Goal: Task Accomplishment & Management: Complete application form

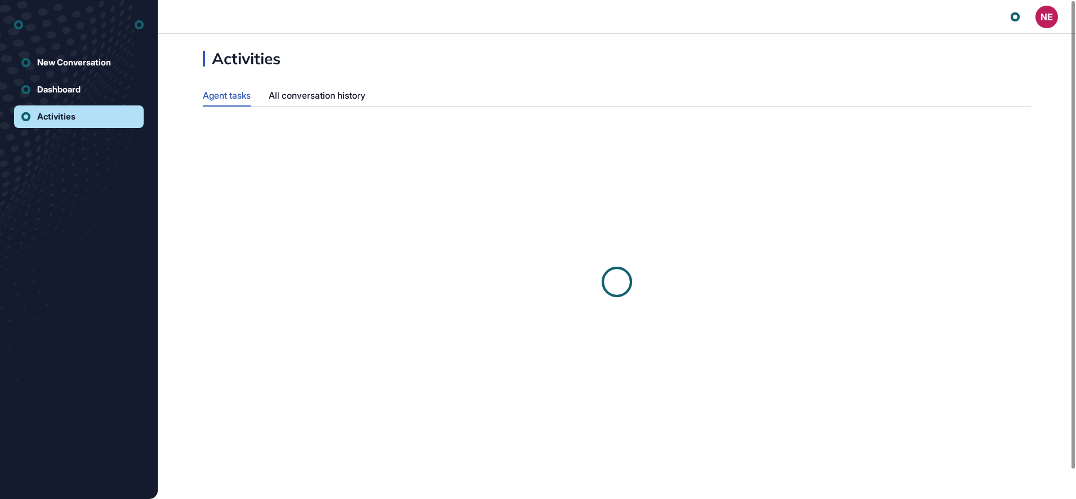
scroll to position [1, 1]
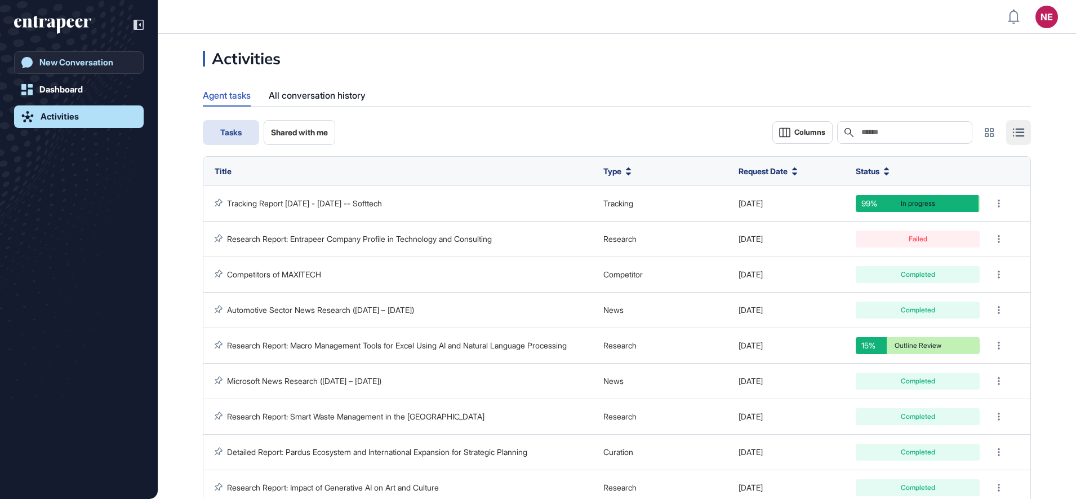
click at [108, 66] on div "New Conversation" at bounding box center [76, 62] width 74 height 10
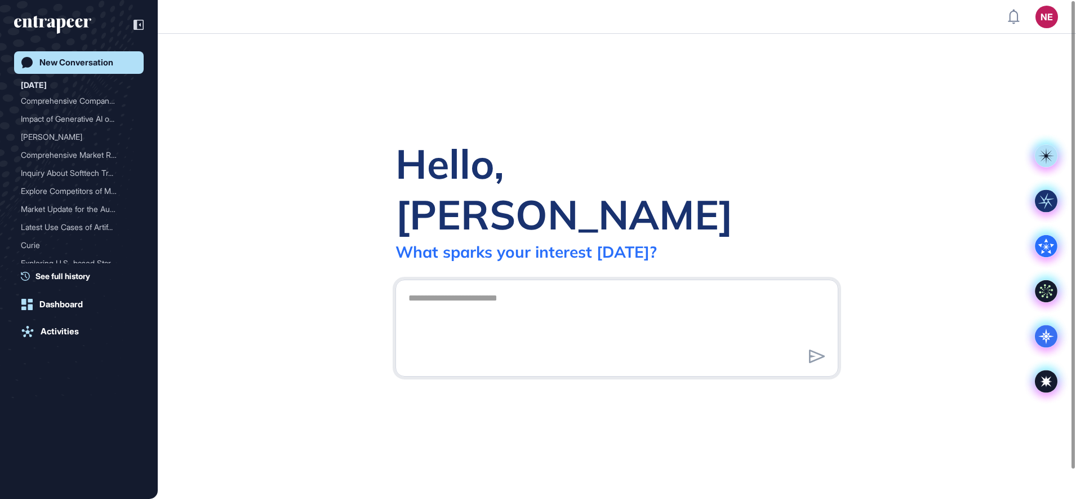
click at [105, 66] on div "New Conversation" at bounding box center [76, 62] width 74 height 10
click at [74, 102] on div "Comprehensive Company Ove..." at bounding box center [74, 101] width 107 height 18
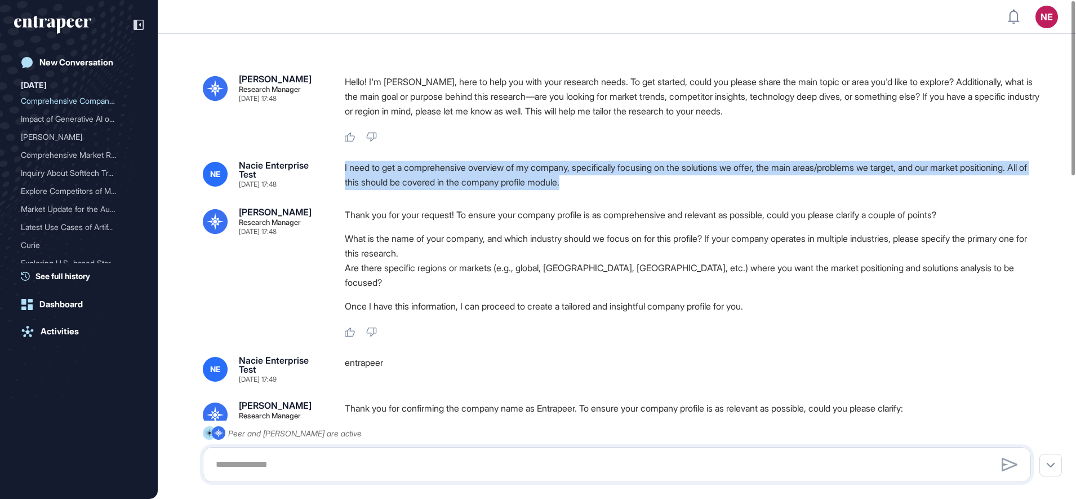
drag, startPoint x: 342, startPoint y: 161, endPoint x: 683, endPoint y: 179, distance: 341.3
click at [683, 179] on div "NE Nacie Enterprise Test [DATE] 17:48 I need to get a comprehensive overview of…" at bounding box center [617, 175] width 828 height 29
copy div "I need to get a comprehensive overview of my company, specifically focusing on …"
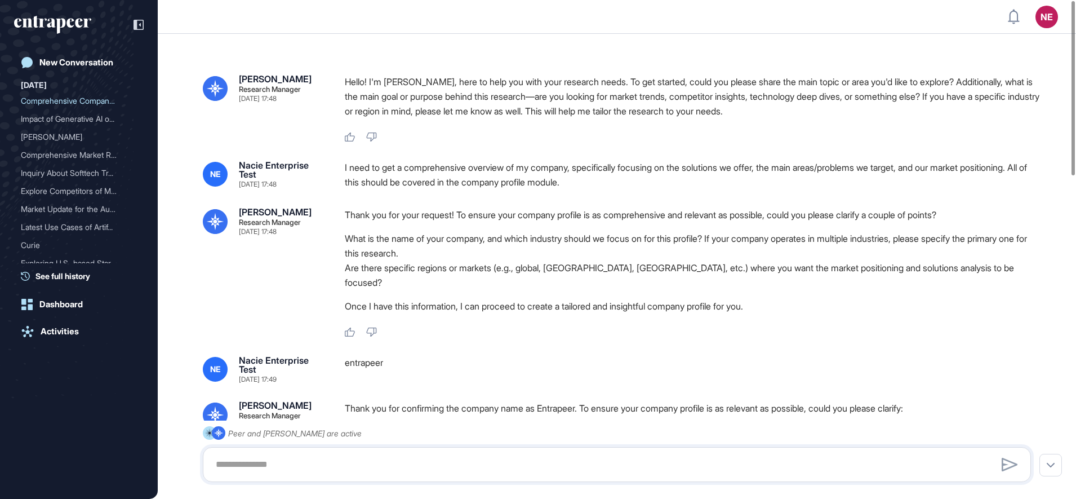
drag, startPoint x: 76, startPoint y: 23, endPoint x: 97, endPoint y: 23, distance: 21.4
click at [76, 23] on icon "entrapeer-logo" at bounding box center [48, 23] width 69 height 10
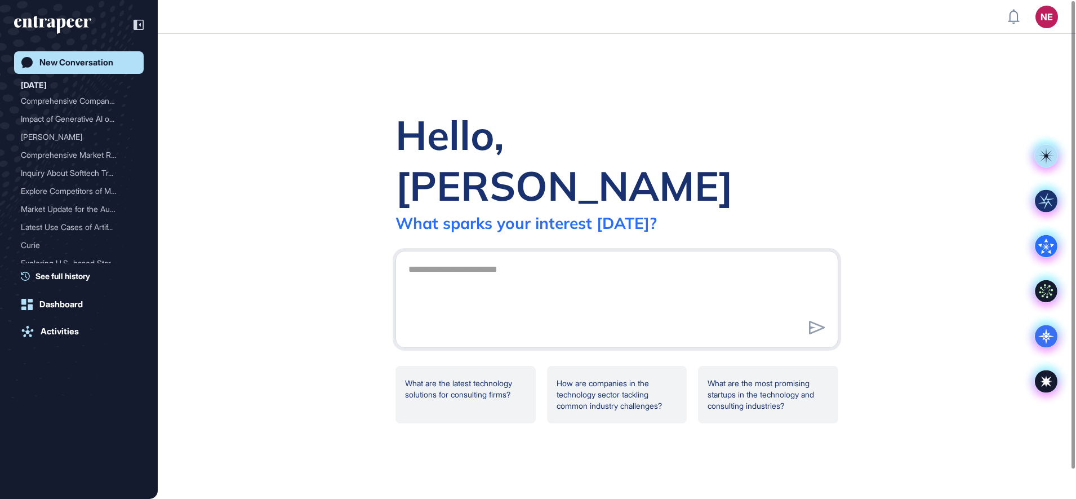
click at [57, 16] on icon "entrapeer-logo" at bounding box center [52, 25] width 77 height 18
click at [97, 63] on div "New Conversation" at bounding box center [76, 62] width 74 height 10
click at [103, 99] on div "Comprehensive Company Ove..." at bounding box center [74, 101] width 107 height 18
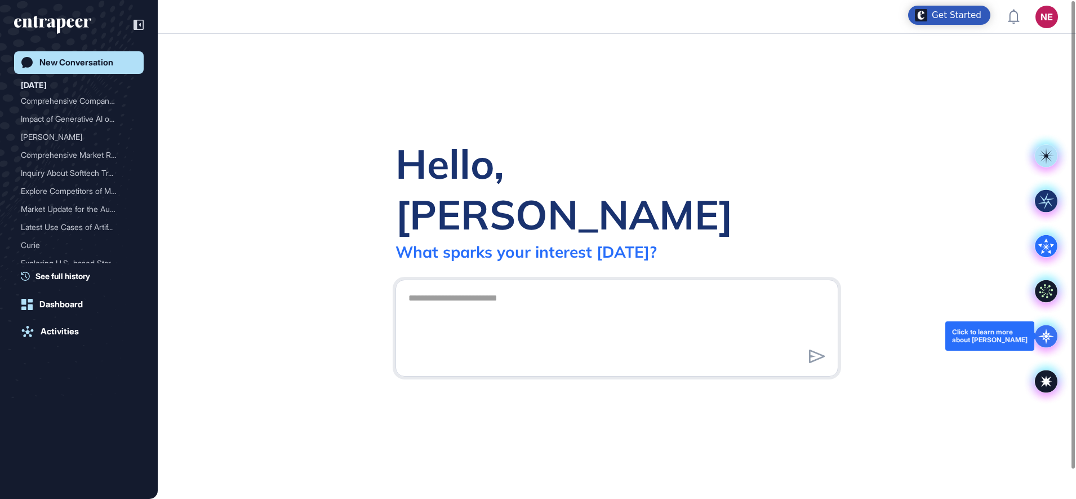
click at [1051, 337] on icon at bounding box center [1046, 336] width 23 height 23
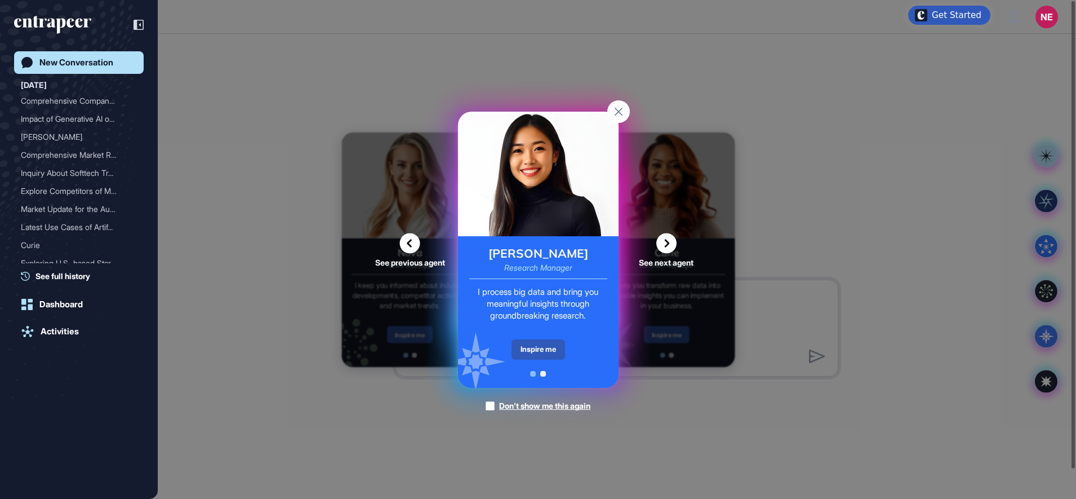
click at [548, 350] on div "Inspire me" at bounding box center [539, 349] width 54 height 20
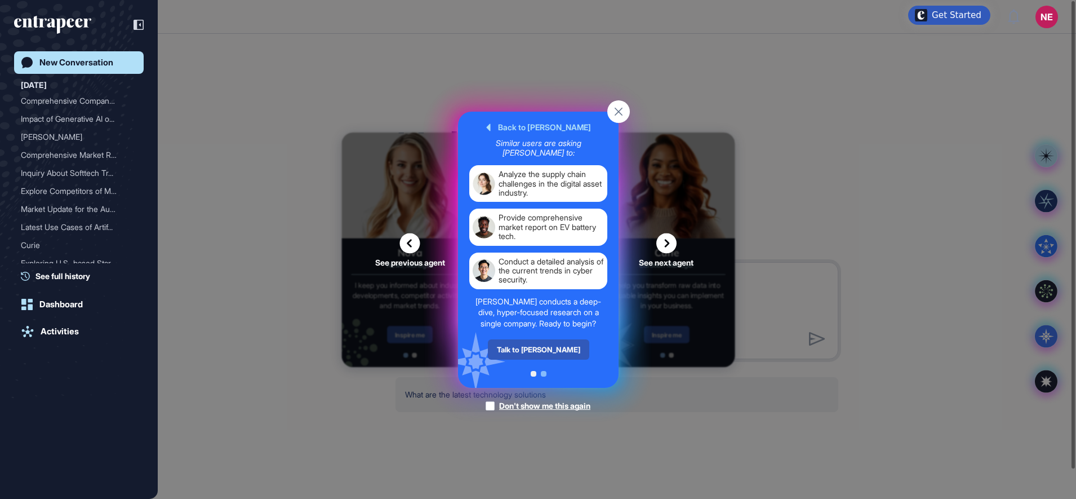
click at [548, 350] on div "Talk to [PERSON_NAME]" at bounding box center [537, 349] width 101 height 20
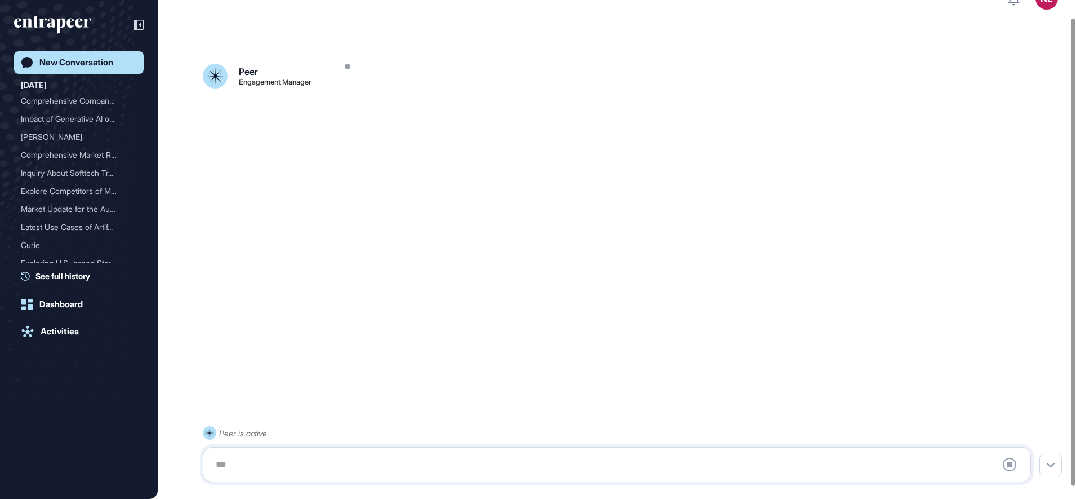
scroll to position [32, 0]
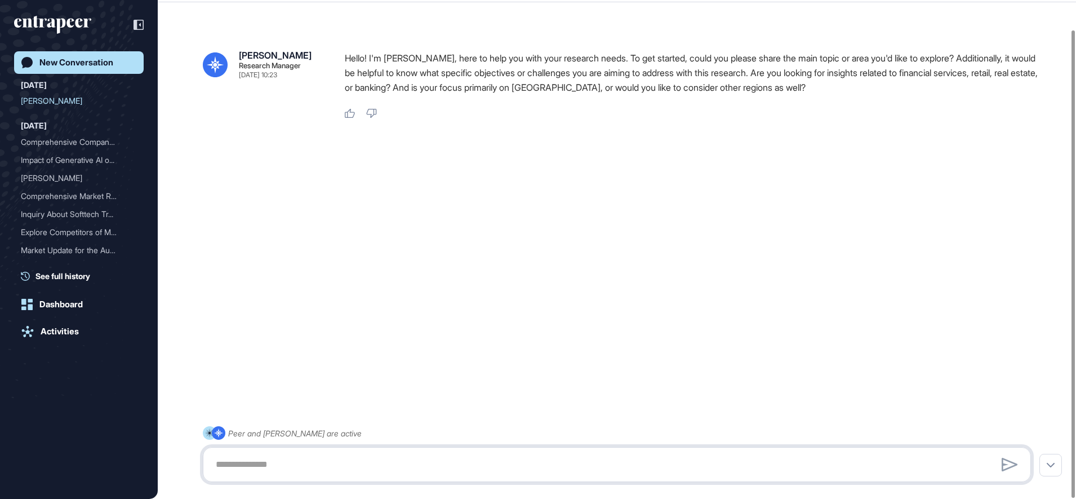
click at [259, 454] on textarea at bounding box center [617, 464] width 816 height 23
paste textarea "**********"
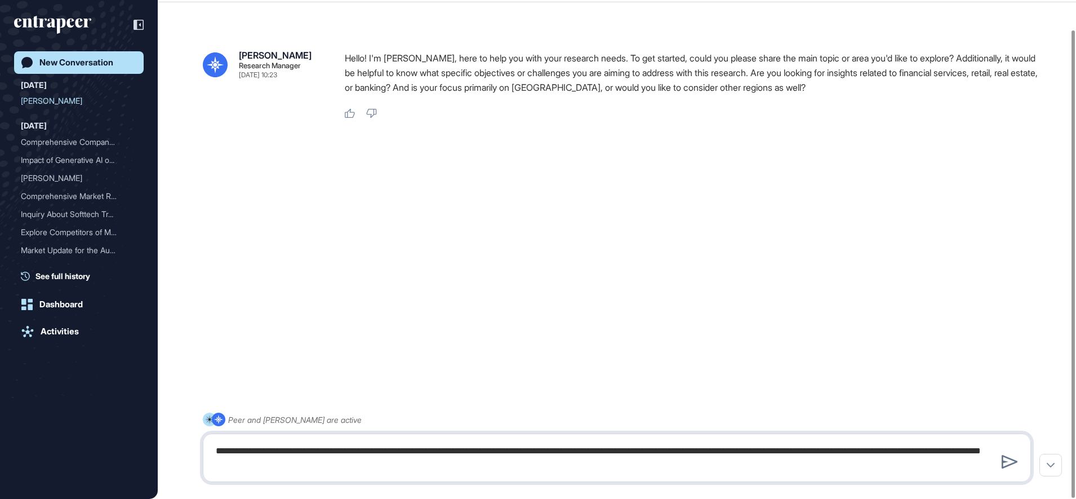
type textarea "**********"
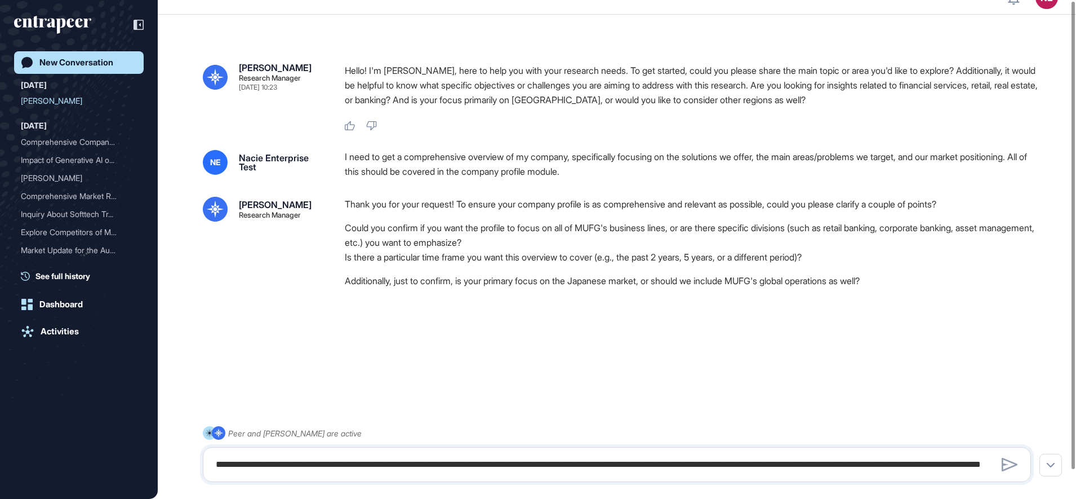
scroll to position [32, 0]
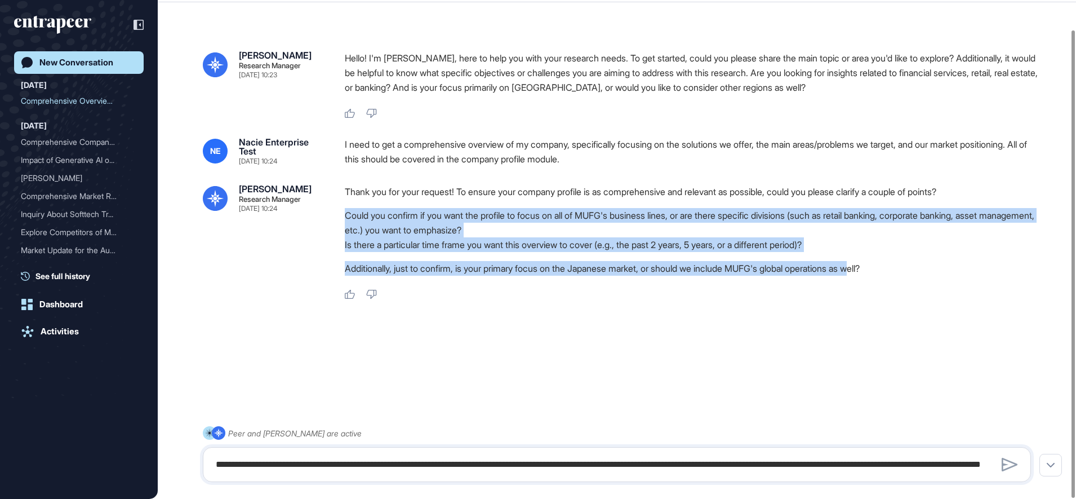
drag, startPoint x: 770, startPoint y: 261, endPoint x: 340, endPoint y: 212, distance: 433.2
click at [340, 212] on div "[PERSON_NAME] Research Manager [DATE] 10:24 Thank you for your request! To ensu…" at bounding box center [617, 241] width 828 height 115
copy div "Could you confirm if you want the profile to focus on all of MUFG's business li…"
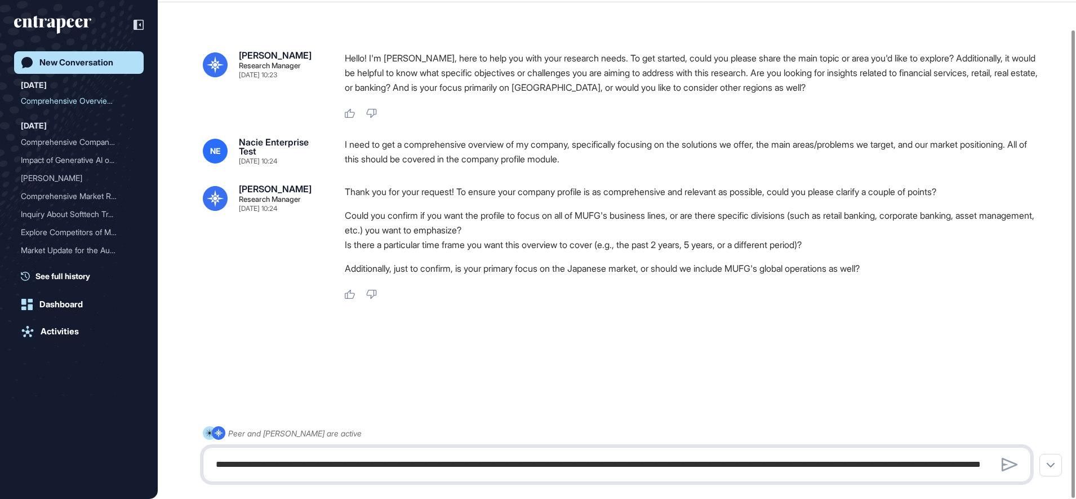
click at [335, 463] on textarea "**********" at bounding box center [617, 464] width 816 height 23
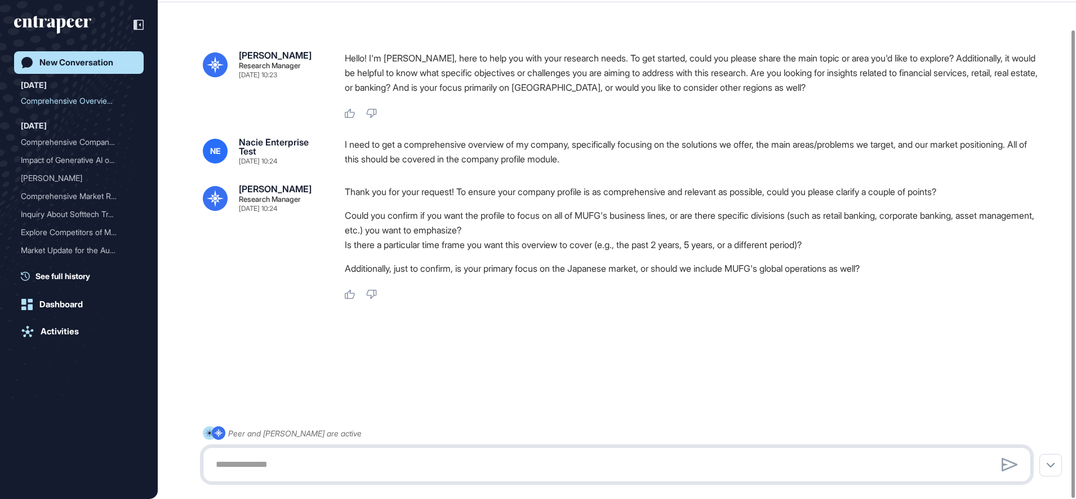
paste textarea "**********"
type textarea "**********"
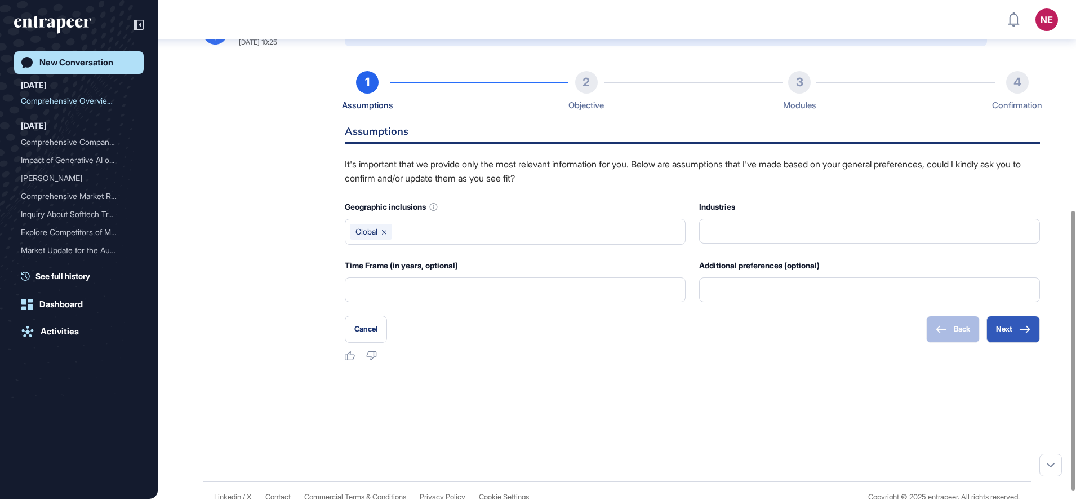
scroll to position [375, 0]
click at [1010, 335] on button "Next" at bounding box center [1013, 328] width 54 height 27
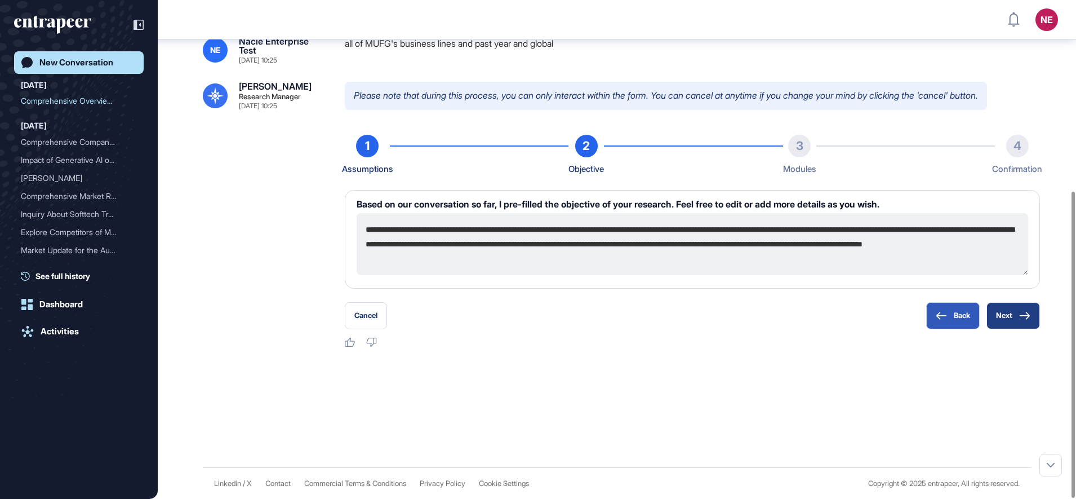
click at [1010, 320] on button "Next" at bounding box center [1013, 315] width 54 height 27
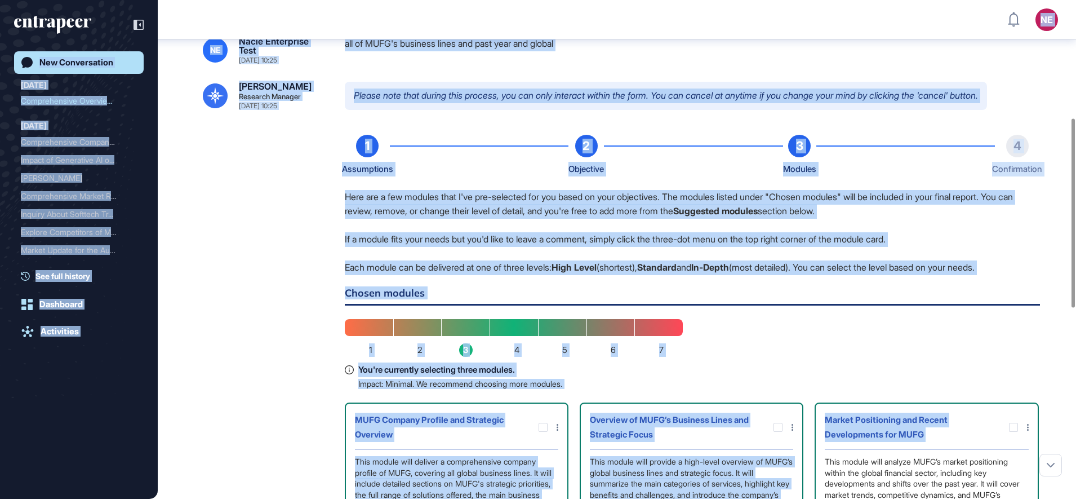
drag, startPoint x: 1075, startPoint y: 420, endPoint x: 1078, endPoint y: 473, distance: 53.1
click at [1075, 473] on html "NE Dashboard Profile My Content Request More Data New Conversation [DATE] Compr…" at bounding box center [538, 249] width 1076 height 499
drag, startPoint x: 1078, startPoint y: 473, endPoint x: 978, endPoint y: 348, distance: 160.3
click at [956, 363] on div "Here are a few modules that I've pre-selected for you based on your objectives.…" at bounding box center [692, 485] width 695 height 590
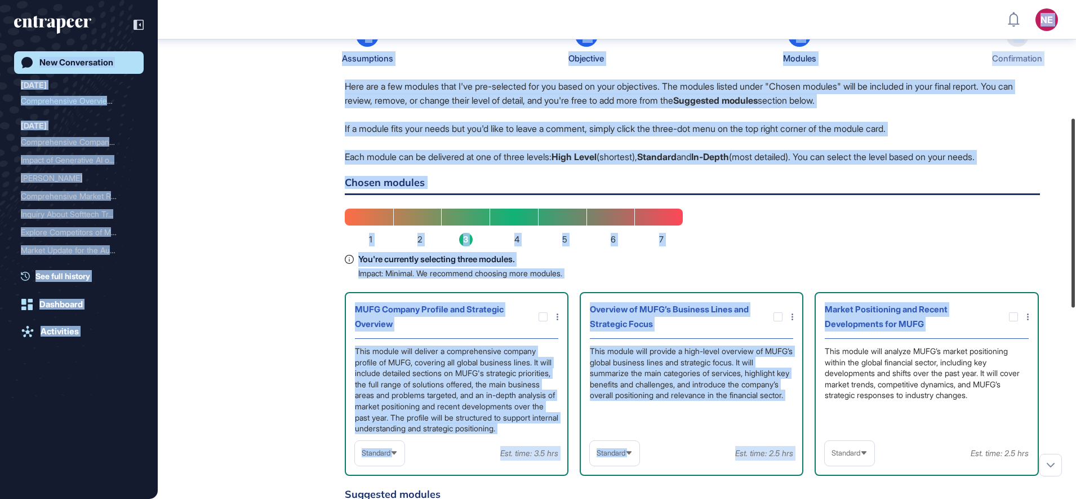
scroll to position [463, 0]
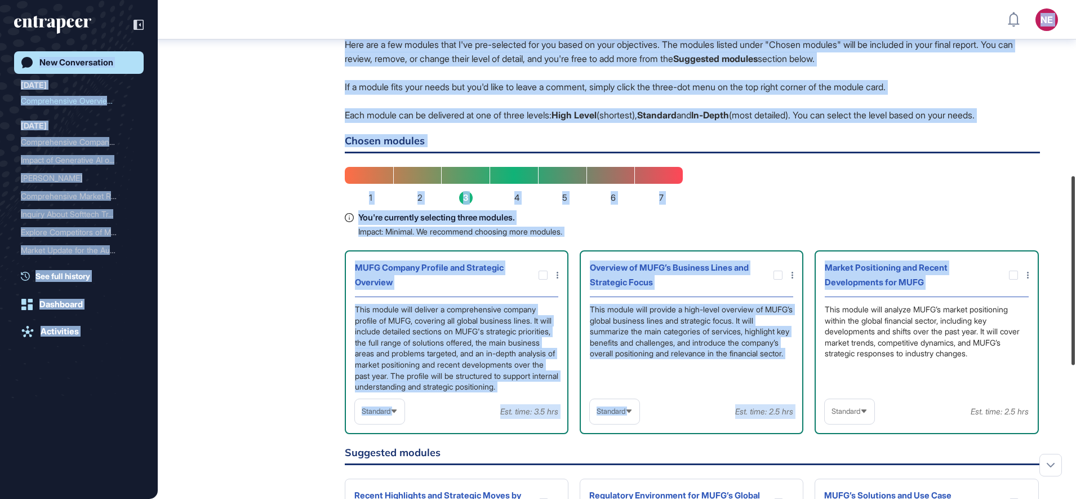
drag, startPoint x: 1075, startPoint y: 255, endPoint x: 1078, endPoint y: 312, distance: 57.6
click at [1075, 312] on html "NE Dashboard Profile My Content Request More Data New Conversation [DATE] Compr…" at bounding box center [538, 249] width 1076 height 499
click at [259, 306] on div "[PERSON_NAME] Research Manager [DATE] 10:25 Please note that during this proces…" at bounding box center [617, 308] width 828 height 757
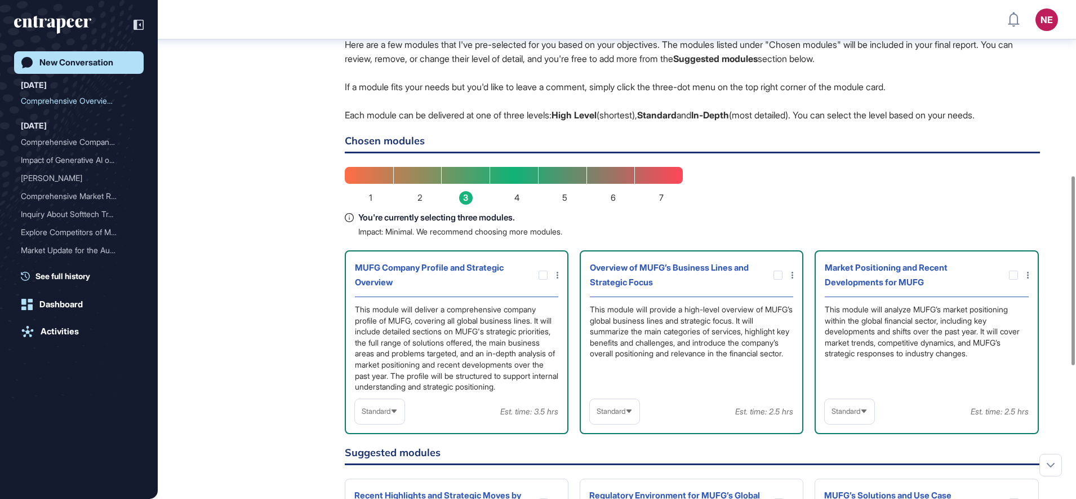
click at [367, 422] on div "Standard" at bounding box center [380, 411] width 50 height 22
click at [381, 449] on li "High-Level" at bounding box center [379, 438] width 43 height 23
click at [635, 422] on div "Standard" at bounding box center [615, 411] width 50 height 22
click at [614, 450] on li "High-Level" at bounding box center [614, 438] width 43 height 23
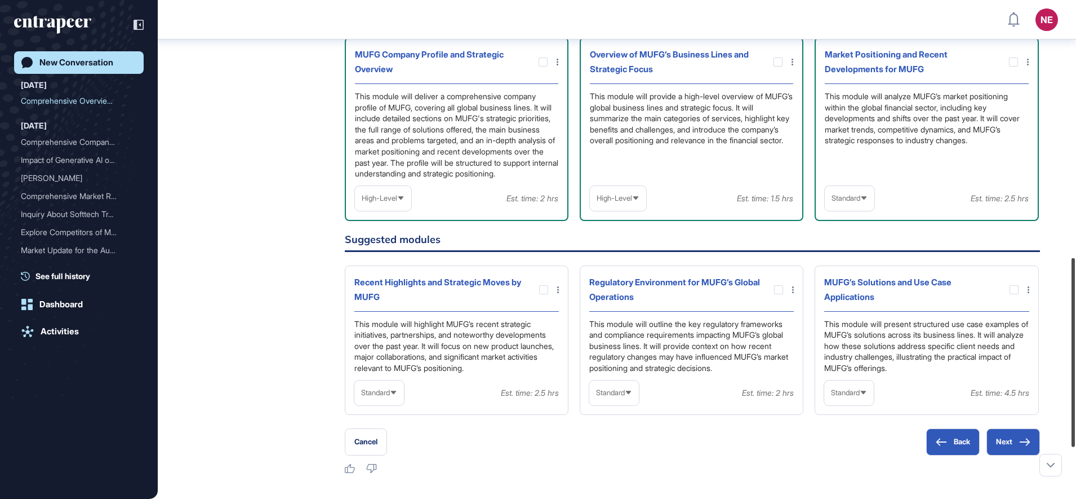
scroll to position [678, 0]
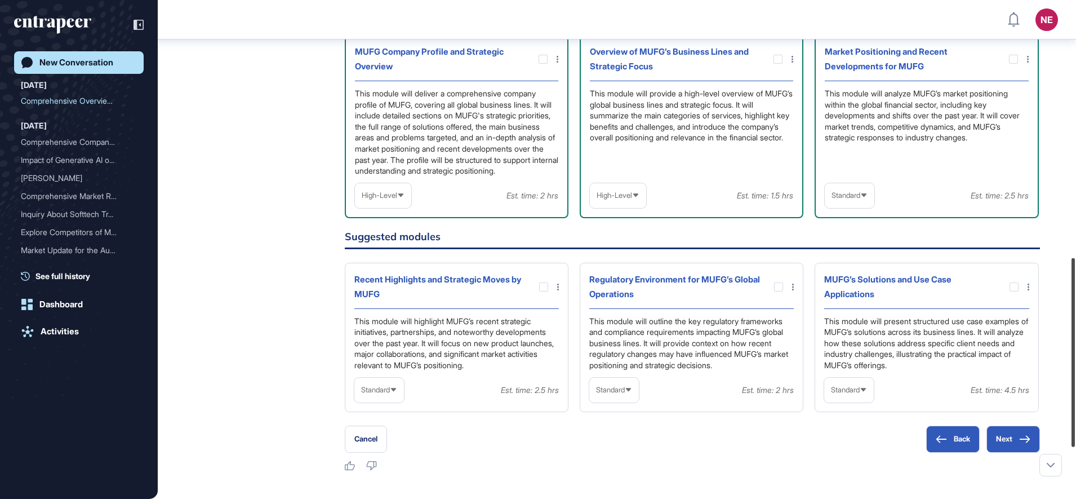
drag, startPoint x: 1078, startPoint y: 341, endPoint x: 1075, endPoint y: 419, distance: 77.8
click at [1075, 419] on div at bounding box center [1073, 352] width 3 height 189
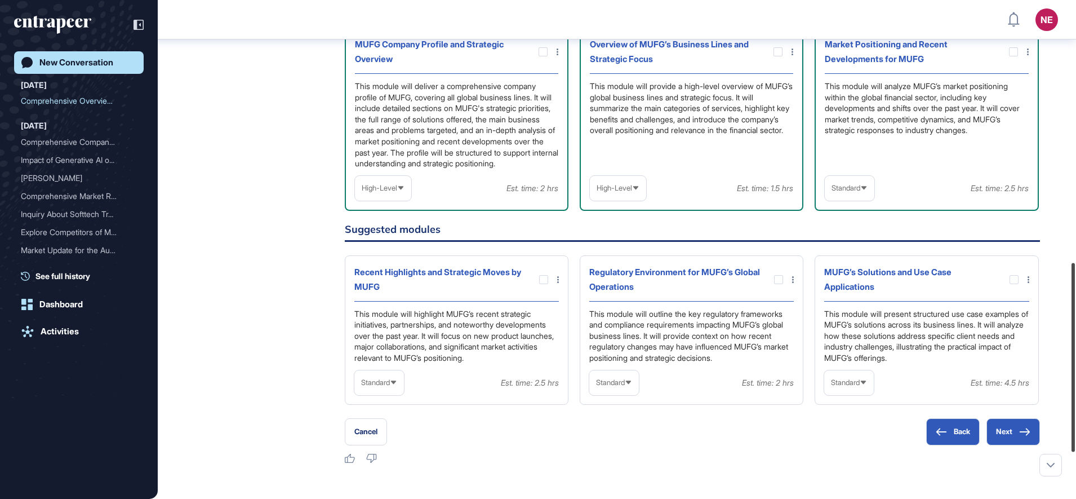
scroll to position [693, 0]
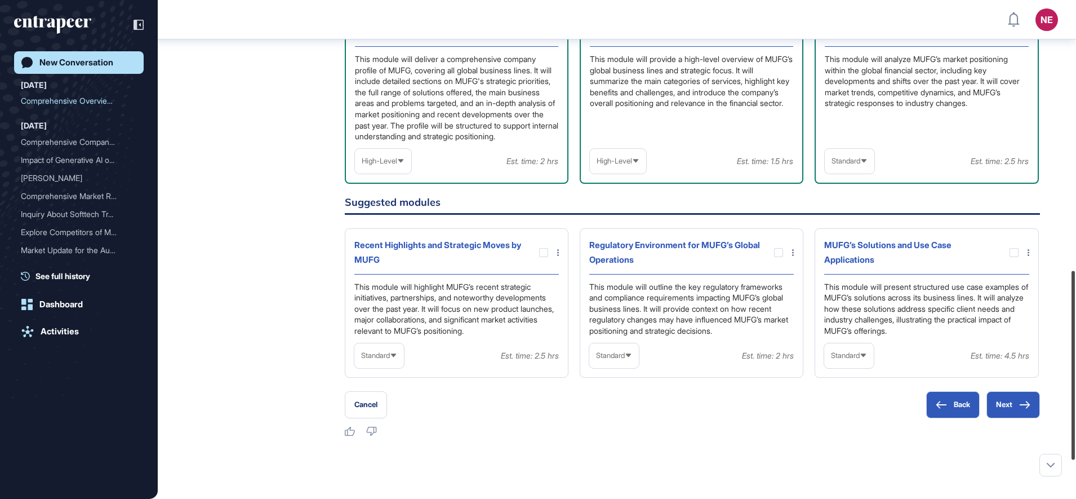
drag, startPoint x: 1075, startPoint y: 379, endPoint x: 1075, endPoint y: 393, distance: 14.1
click at [1075, 393] on html "NE Dashboard Profile My Content Request More Data New Conversation [DATE] Compr…" at bounding box center [538, 249] width 1076 height 499
click at [865, 163] on icon at bounding box center [863, 159] width 7 height 7
click at [1075, 307] on html "NE Dashboard Profile My Content Request More Data New Conversation [DATE] Compr…" at bounding box center [538, 249] width 1076 height 499
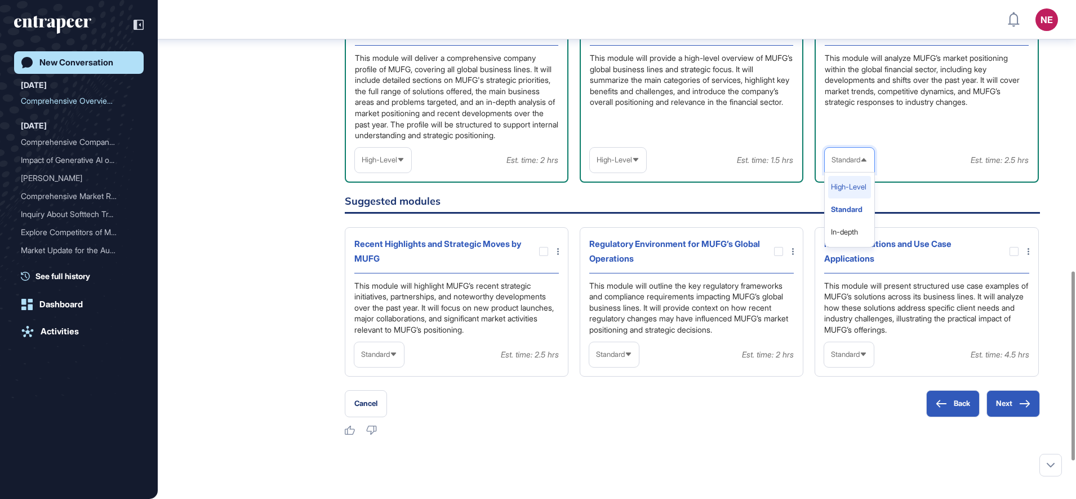
click at [847, 197] on li "High-Level" at bounding box center [849, 187] width 43 height 23
click at [1030, 407] on button "Next" at bounding box center [1013, 403] width 54 height 27
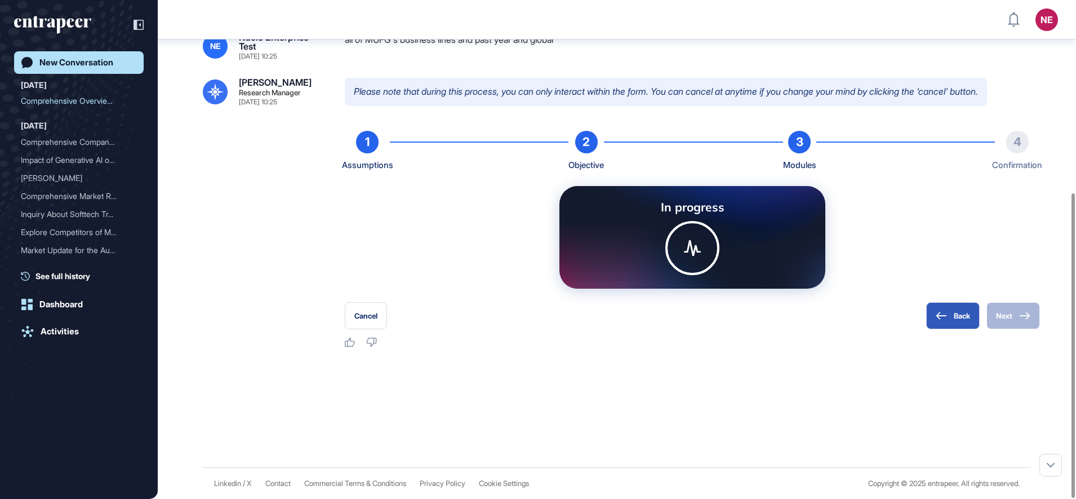
scroll to position [314, 0]
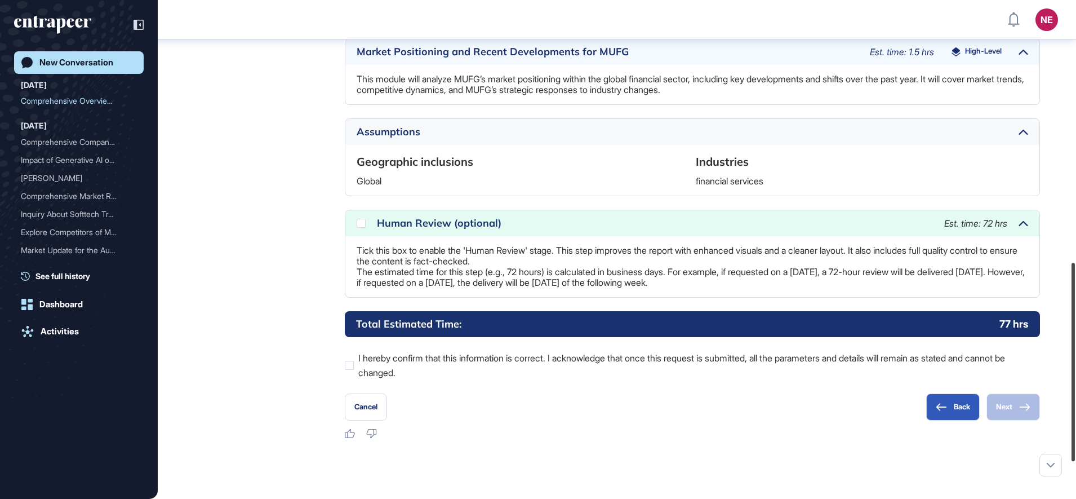
drag, startPoint x: 1075, startPoint y: 301, endPoint x: 739, endPoint y: 341, distance: 338.6
click at [1075, 438] on html "NE Dashboard Profile My Content Request More Data New Conversation [DATE] Compr…" at bounding box center [538, 249] width 1076 height 499
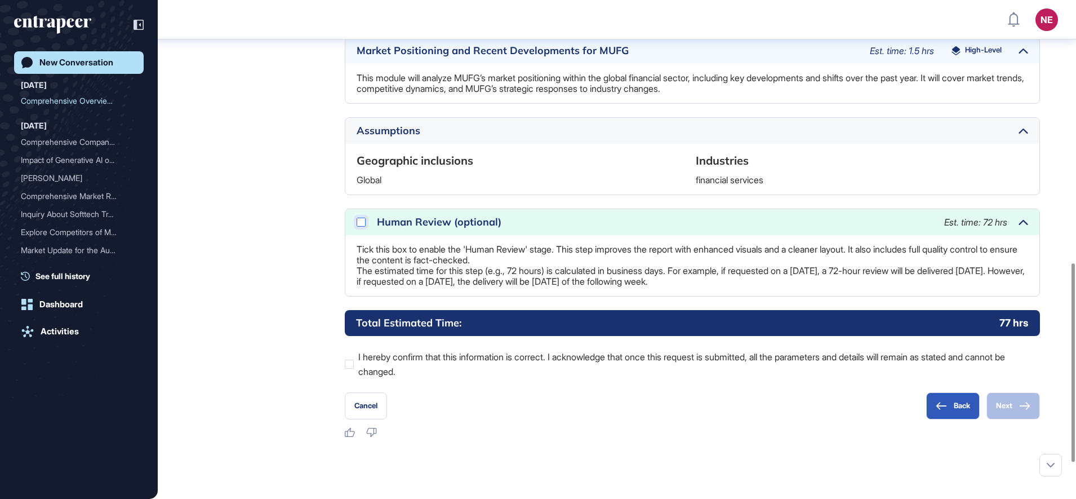
click at [364, 221] on div at bounding box center [361, 221] width 9 height 9
click at [405, 355] on label "I hereby confirm that this information is correct. I acknowledge that once this…" at bounding box center [692, 363] width 695 height 29
click at [1010, 416] on button "Next" at bounding box center [1013, 405] width 54 height 27
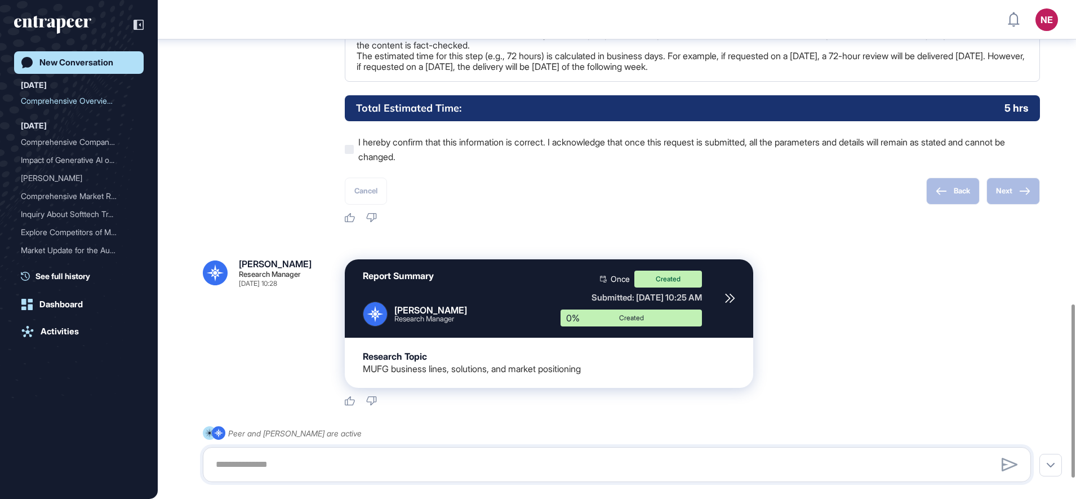
scroll to position [931, 0]
